Goal: Task Accomplishment & Management: Manage account settings

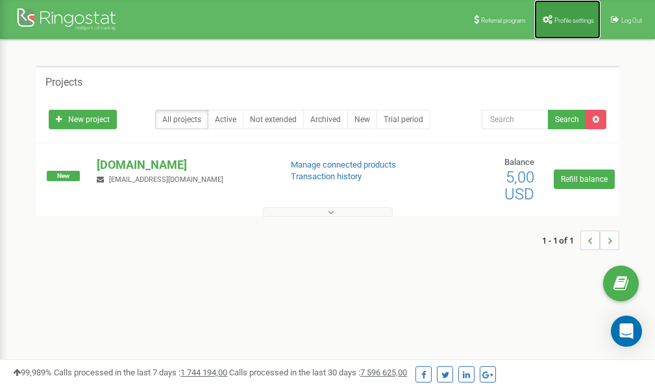
click at [570, 18] on span "Profile settings" at bounding box center [574, 20] width 40 height 7
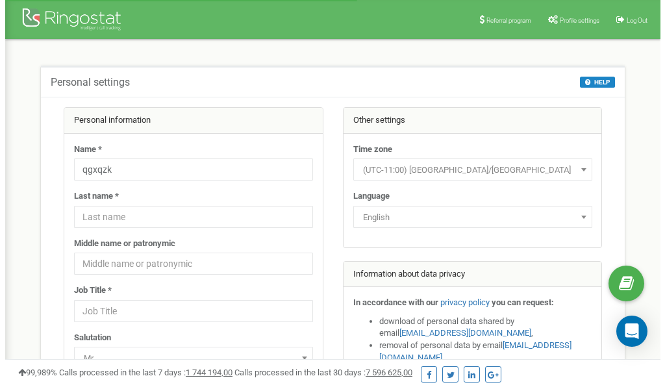
scroll to position [65, 0]
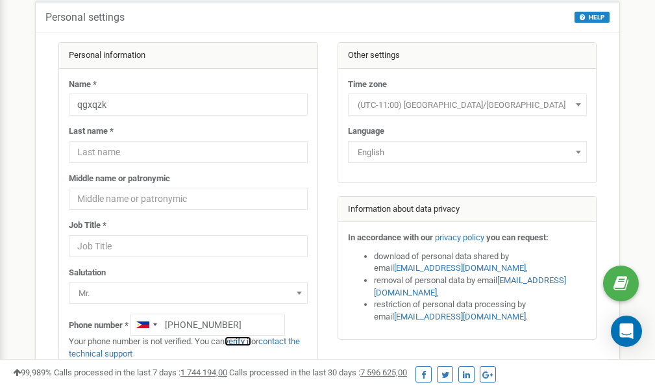
click at [239, 342] on link "verify it" at bounding box center [238, 341] width 27 height 10
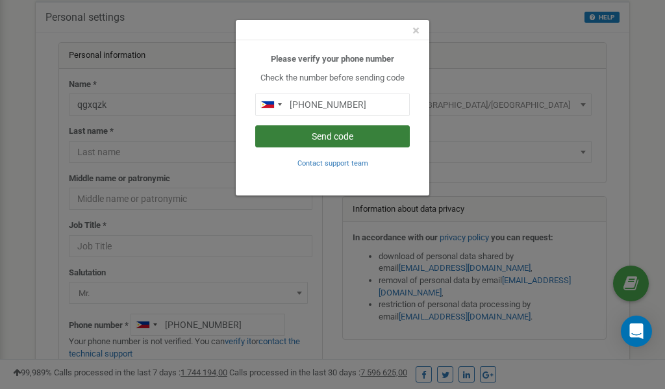
click at [353, 135] on button "Send code" at bounding box center [332, 136] width 155 height 22
